Goal: Information Seeking & Learning: Understand process/instructions

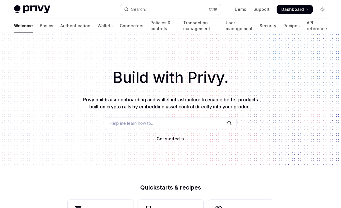
click at [168, 139] on span "Get started" at bounding box center [168, 138] width 23 height 5
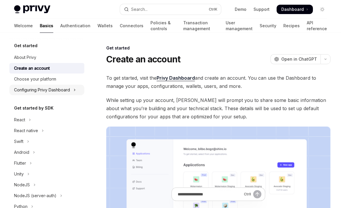
click at [44, 90] on div "Configuring Privy Dashboard" at bounding box center [42, 89] width 56 height 7
type textarea "*"
